Goal: Find specific page/section: Find specific page/section

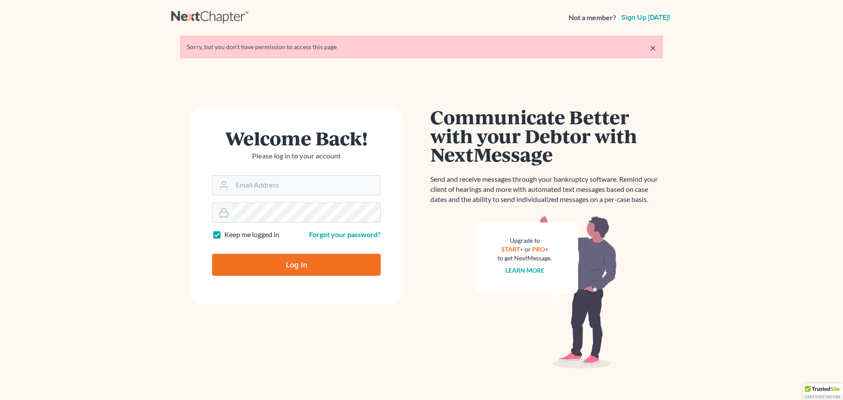
type input "[EMAIL_ADDRESS][DOMAIN_NAME]"
click at [295, 263] on input "Log In" at bounding box center [296, 265] width 169 height 22
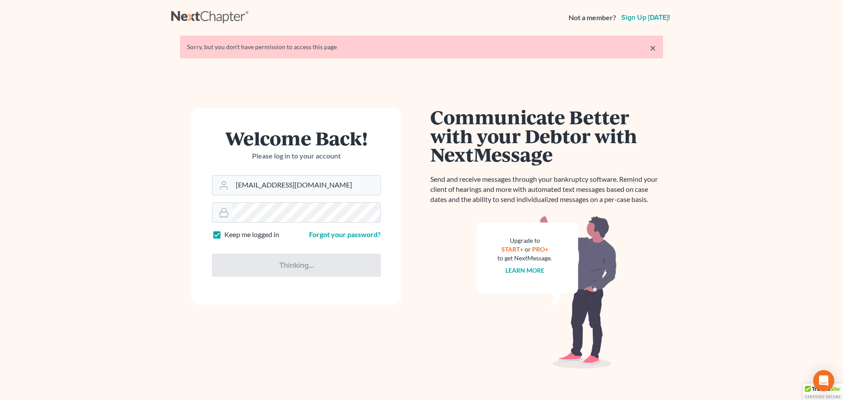
type input "Thinking..."
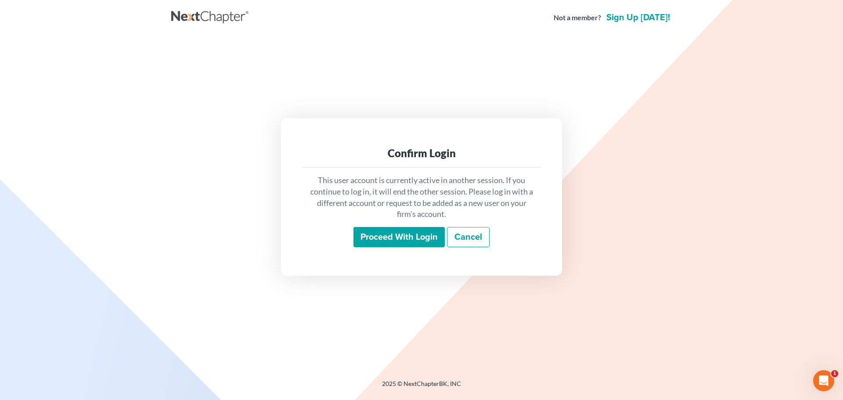
drag, startPoint x: 403, startPoint y: 241, endPoint x: 400, endPoint y: 237, distance: 5.0
click at [403, 241] on input "Proceed with login" at bounding box center [398, 237] width 91 height 20
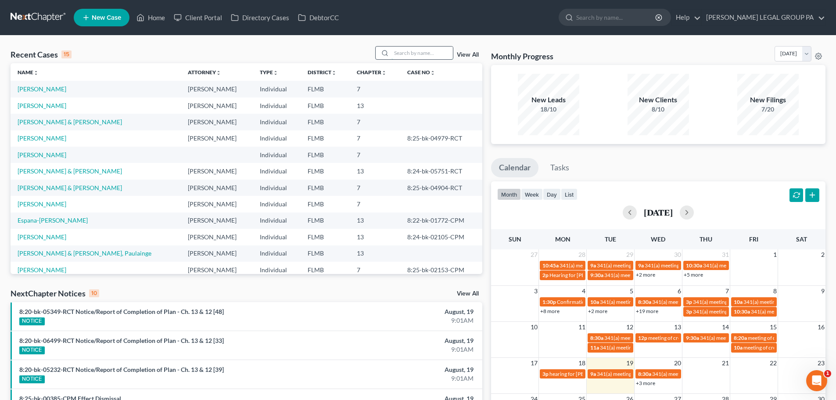
click at [435, 53] on input "search" at bounding box center [422, 53] width 61 height 13
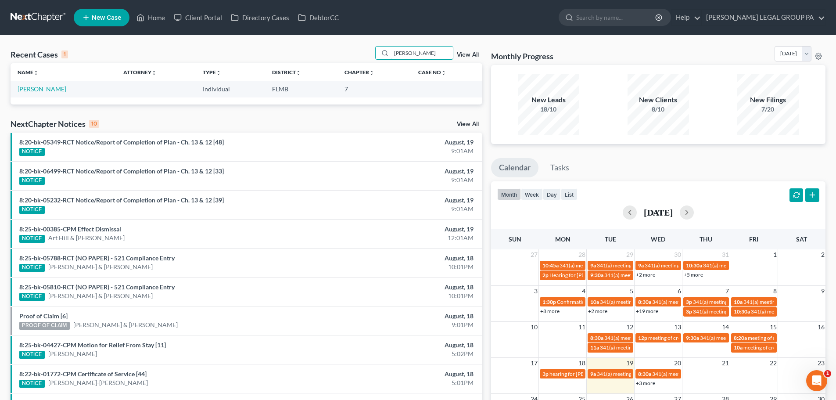
type input "[PERSON_NAME]"
click at [43, 90] on link "[PERSON_NAME]" at bounding box center [42, 88] width 49 height 7
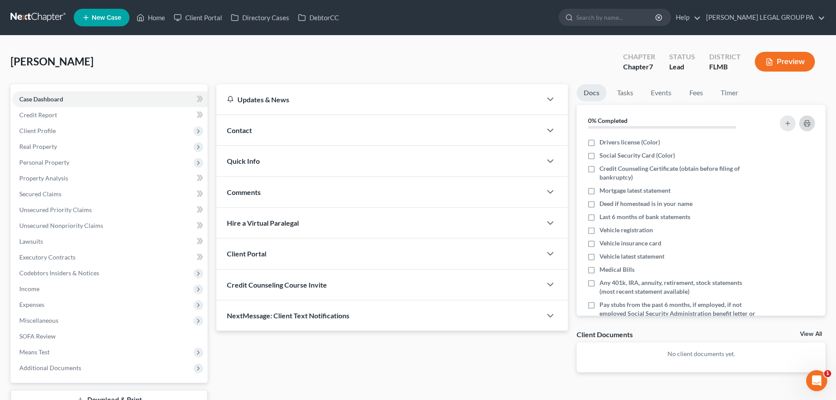
click at [803, 124] on button "button" at bounding box center [807, 123] width 16 height 16
